Goal: Task Accomplishment & Management: Manage account settings

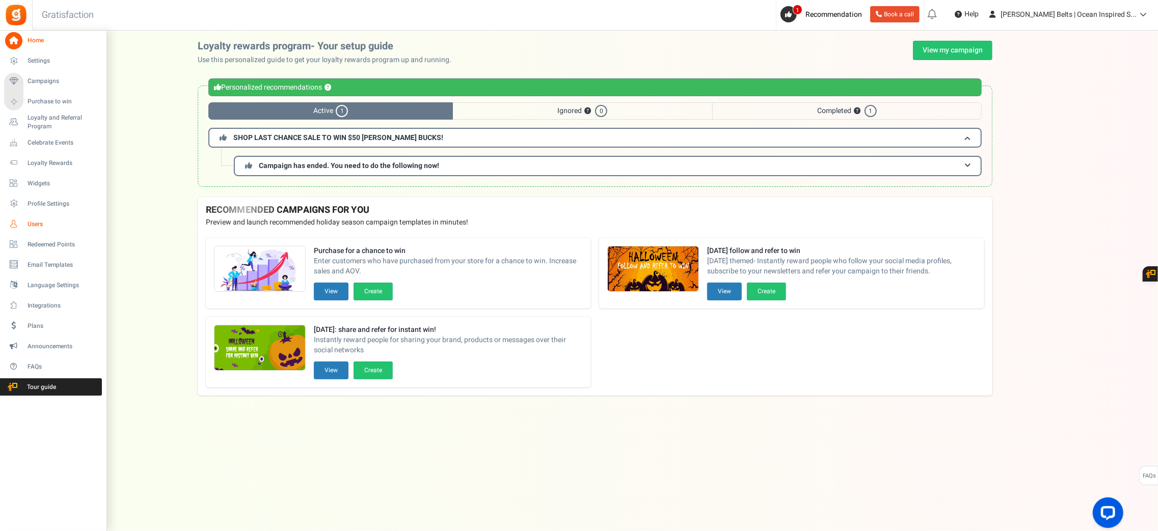
click at [38, 224] on span "Users" at bounding box center [63, 224] width 71 height 9
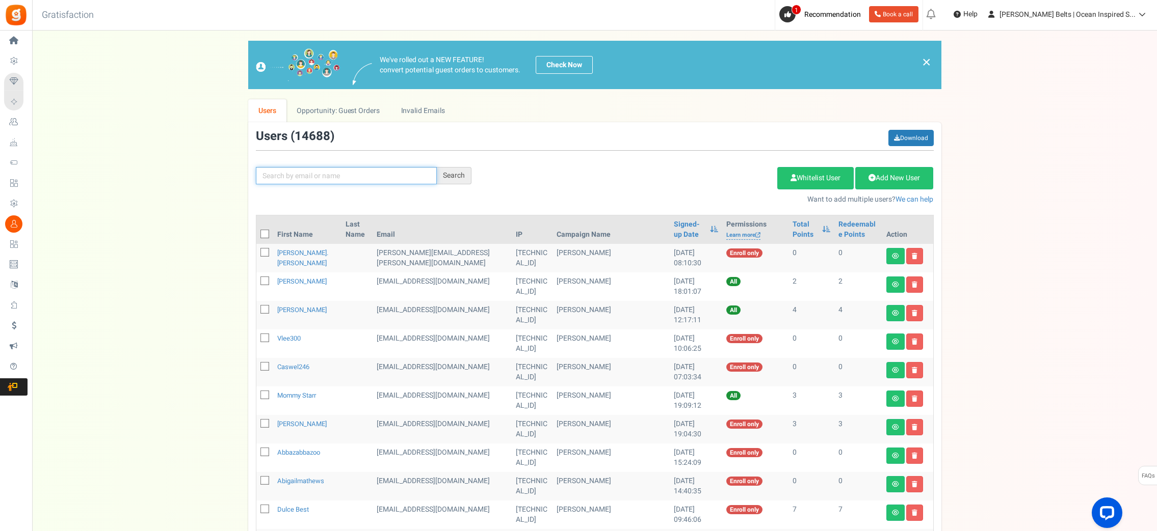
click at [381, 176] on input "text" at bounding box center [346, 175] width 181 height 17
paste input "[EMAIL_ADDRESS][DOMAIN_NAME]"
type input "[EMAIL_ADDRESS][DOMAIN_NAME]"
click at [446, 177] on div "Search" at bounding box center [454, 175] width 35 height 17
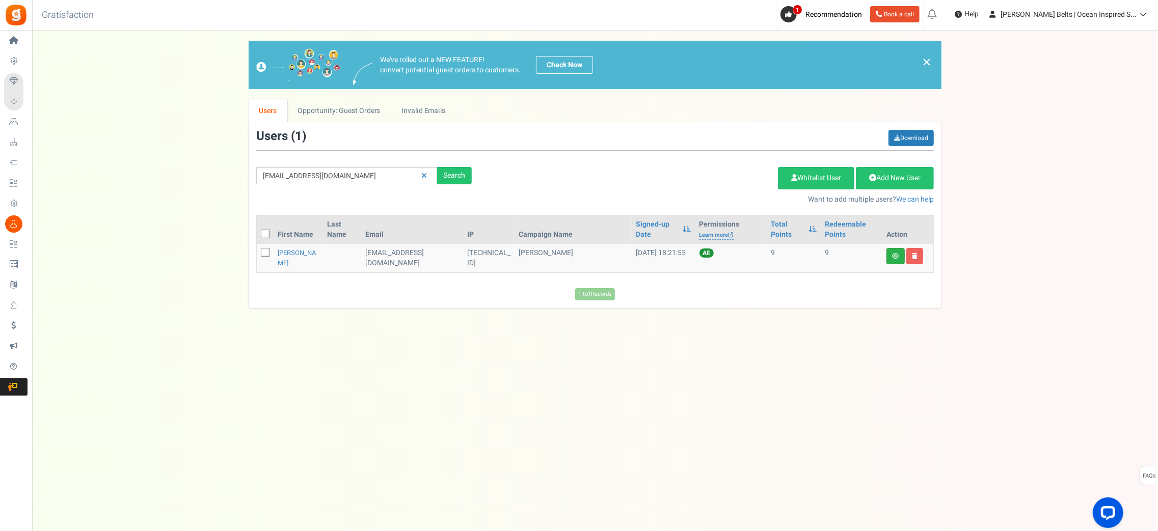
click at [893, 259] on link at bounding box center [895, 256] width 18 height 16
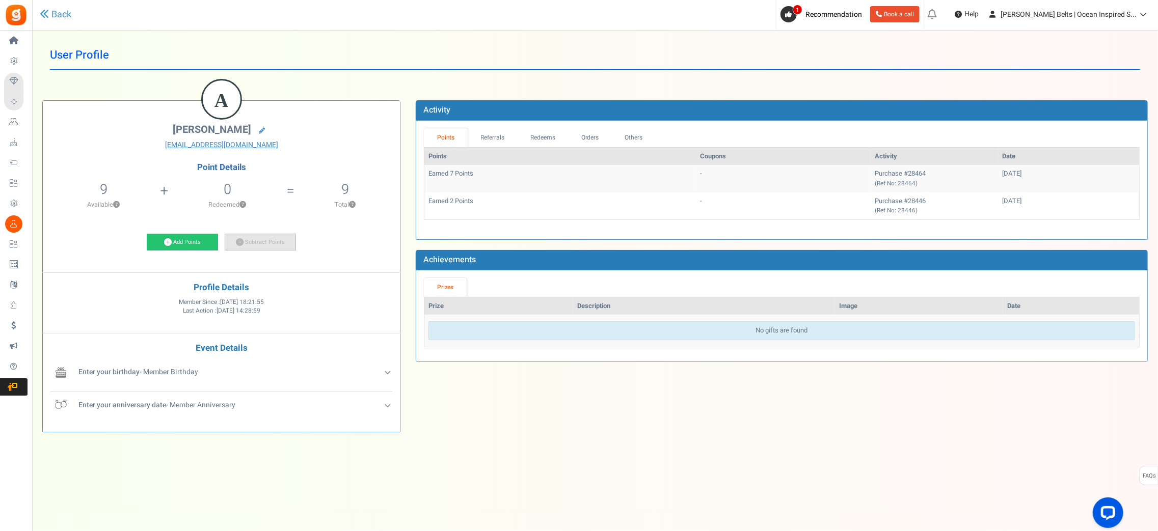
click at [276, 243] on link "Subtract Points" at bounding box center [260, 242] width 71 height 17
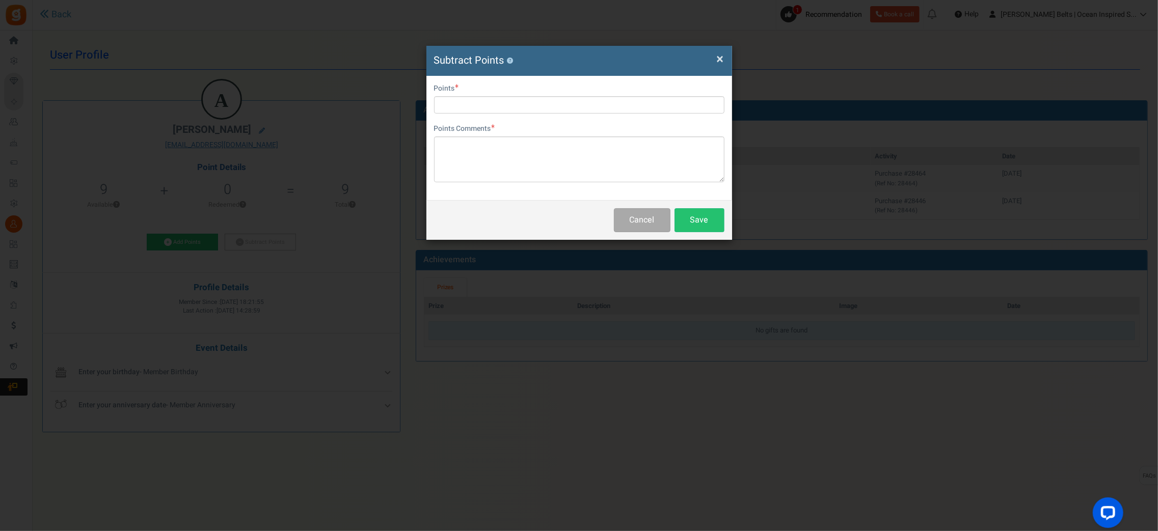
click at [487, 93] on div "Points" at bounding box center [579, 99] width 290 height 30
click at [490, 102] on input "text" at bounding box center [579, 104] width 290 height 17
type input "5"
click at [465, 167] on textarea at bounding box center [579, 160] width 290 height 46
type textarea "R"
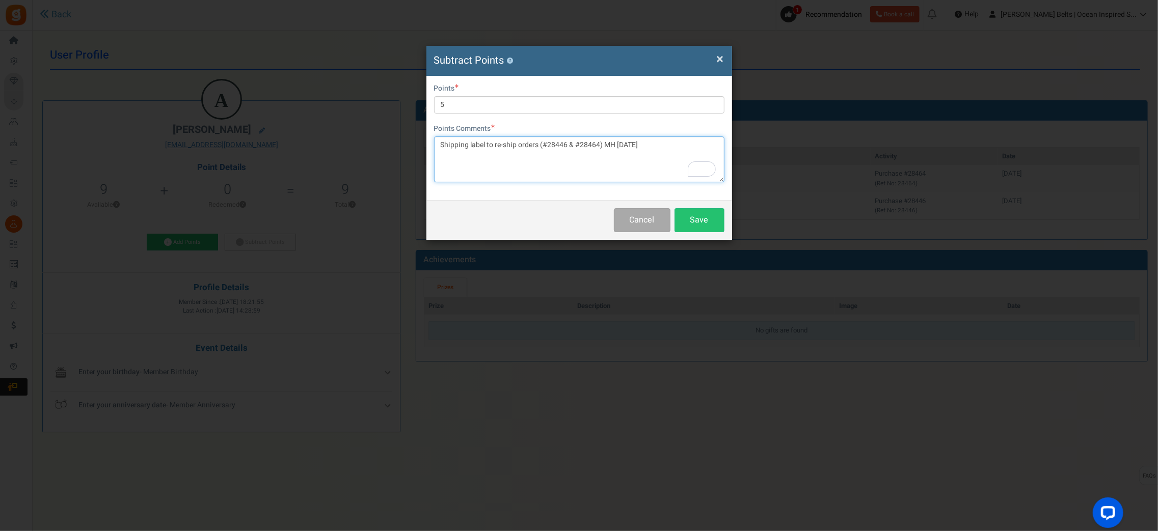
drag, startPoint x: 603, startPoint y: 144, endPoint x: 613, endPoint y: 143, distance: 9.8
click at [603, 144] on textarea "Shipping label to re-ship orders (#28446 & #28464) MH [DATE]" at bounding box center [579, 160] width 290 height 46
paste textarea "9400150206241006955229"
type textarea "Shipping label to re-ship orders (#28446 & #28464). Tracking: 94001502062410069…"
click at [699, 223] on button "Save" at bounding box center [700, 220] width 50 height 24
